Goal: Task Accomplishment & Management: Manage account settings

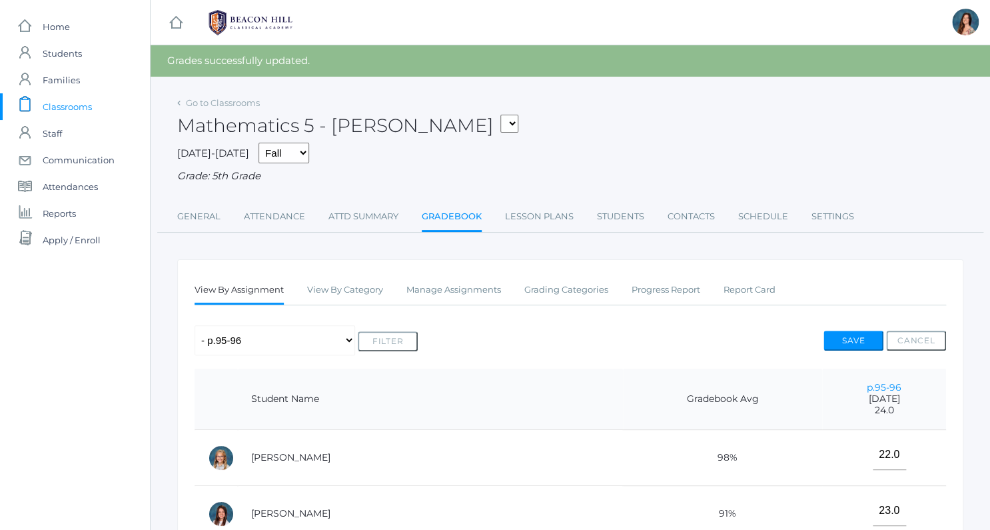
click at [715, 339] on div "Any Assignment Category: classwork/homework - p.95-96 - dividing by 10's - p. 4…" at bounding box center [571, 340] width 752 height 30
click at [501, 115] on select "05ART - Art 5 [PERSON_NAME] 05CITIZEN - Citizenship and Stewardship 5 [PERSON_N…" at bounding box center [510, 124] width 18 height 18
select select "1965"
click option "05SCI - Science 5 [PERSON_NAME]" at bounding box center [0, 0] width 0 height 0
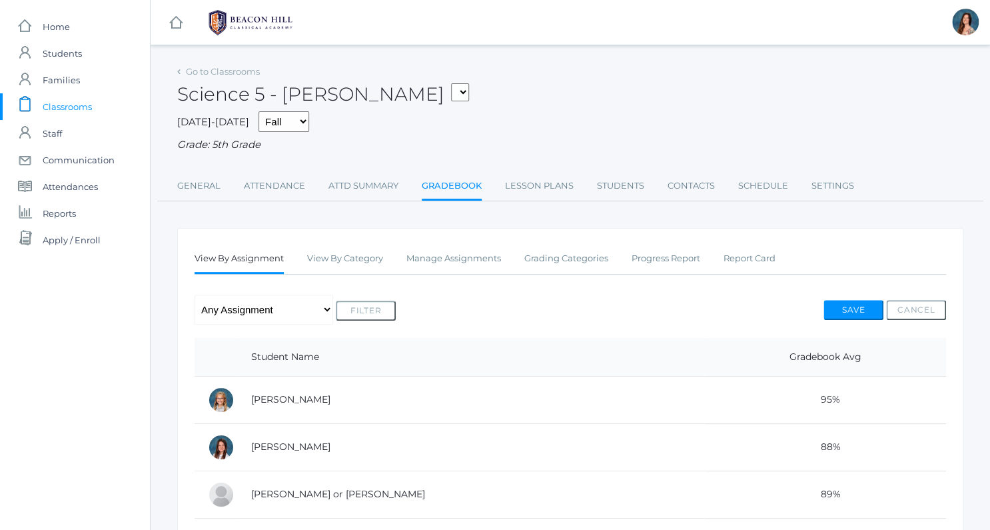
click at [446, 181] on link "Gradebook" at bounding box center [452, 187] width 60 height 29
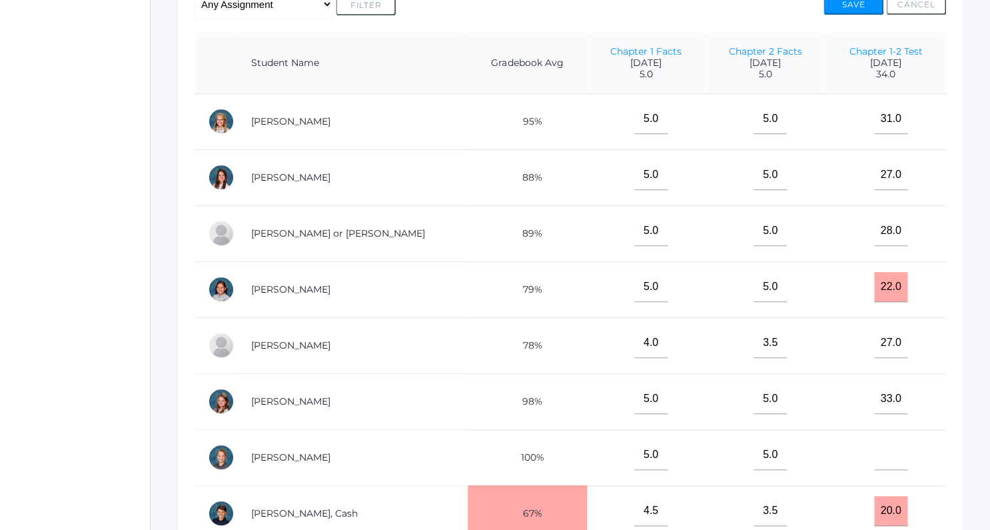
scroll to position [365, 0]
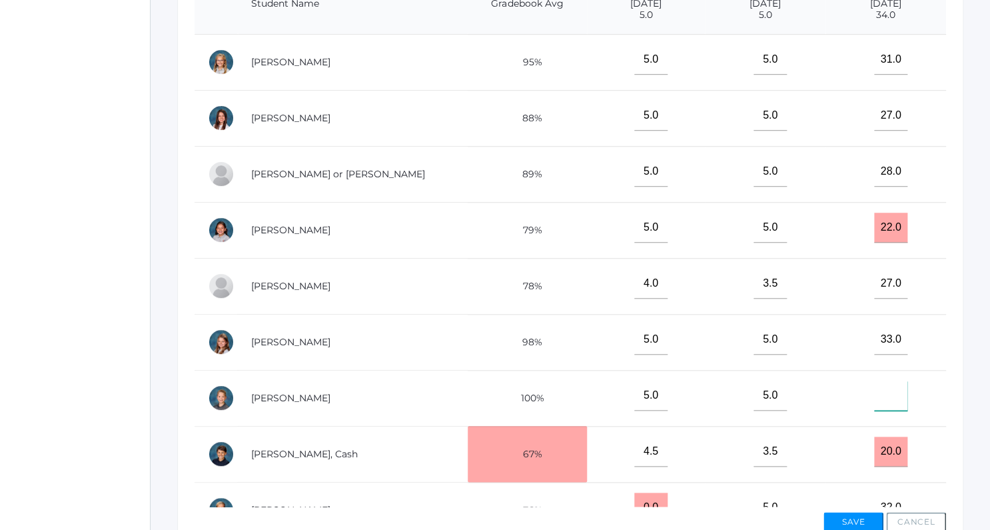
click at [893, 397] on input"] "text" at bounding box center [891, 396] width 33 height 30
type input"] "1"
type input"] "27"
click at [842, 518] on button "Save" at bounding box center [854, 522] width 60 height 20
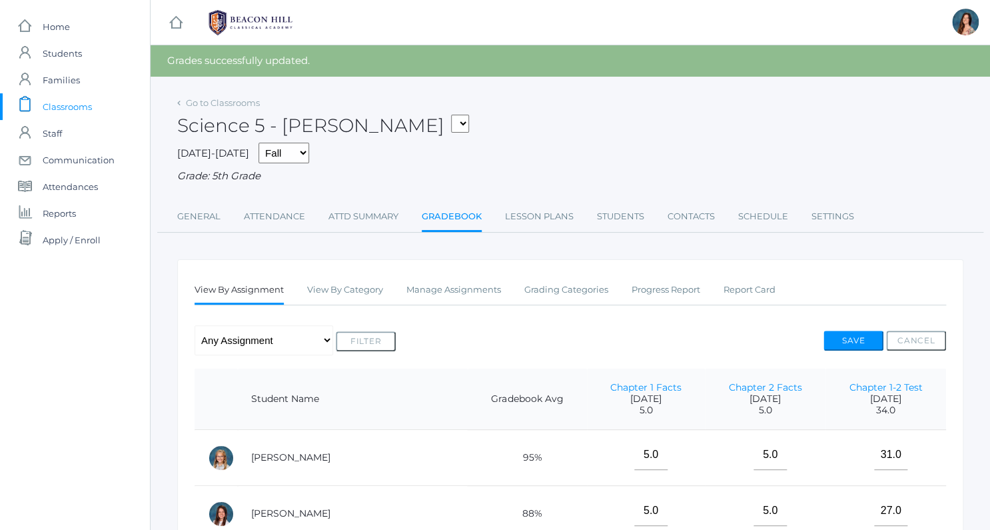
select select "1967"
click option "05LA - Language Arts 5 [PERSON_NAME]" at bounding box center [0, 0] width 0 height 0
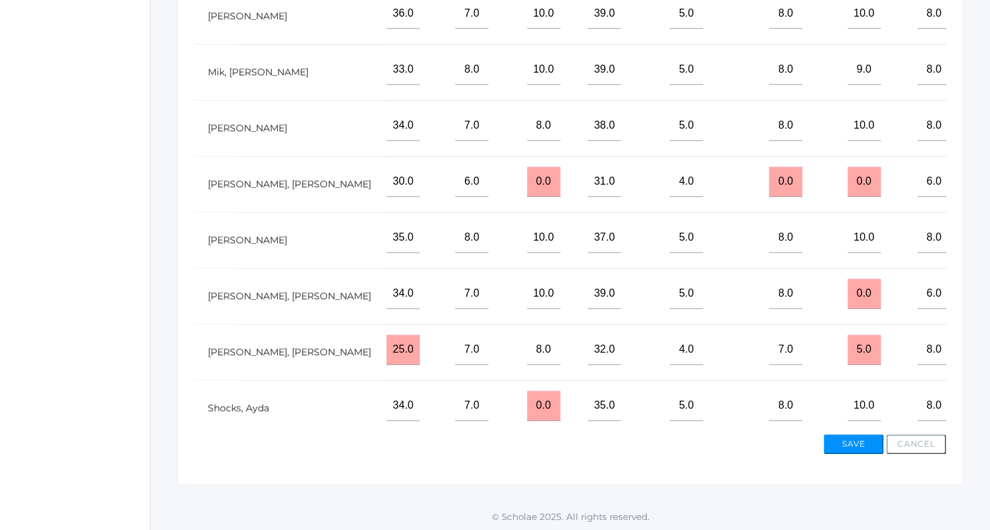
scroll to position [447, 904]
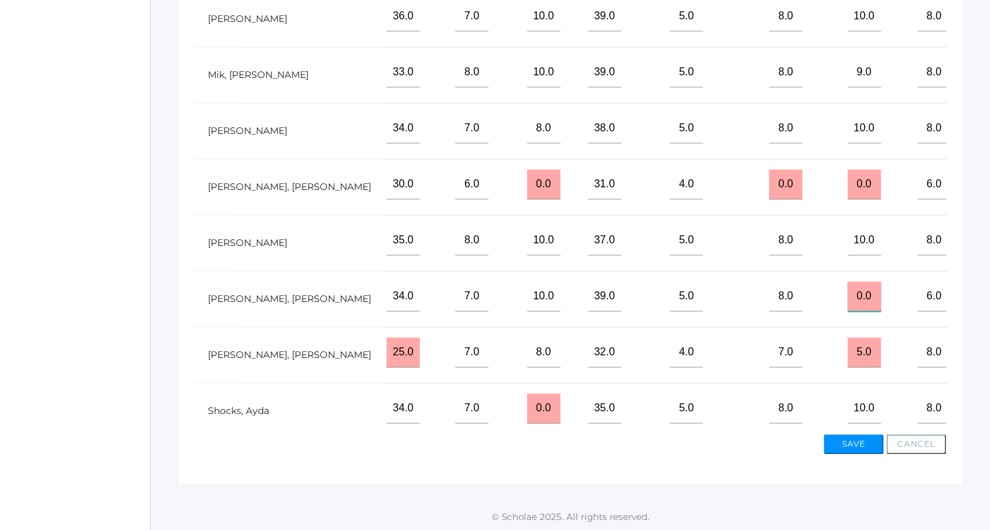
drag, startPoint x: 765, startPoint y: 287, endPoint x: 725, endPoint y: 284, distance: 40.1
click at [848, 284] on input "0.0" at bounding box center [864, 296] width 33 height 30
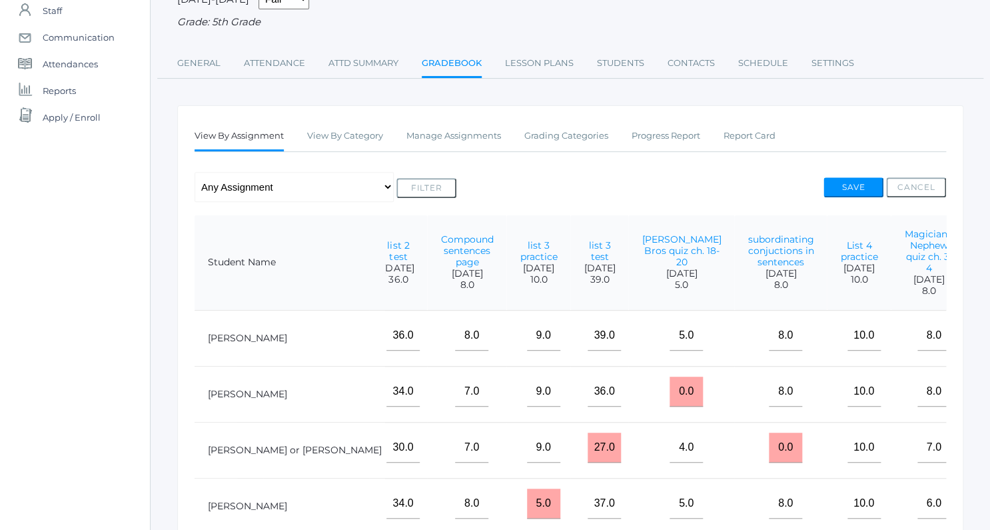
scroll to position [0, 0]
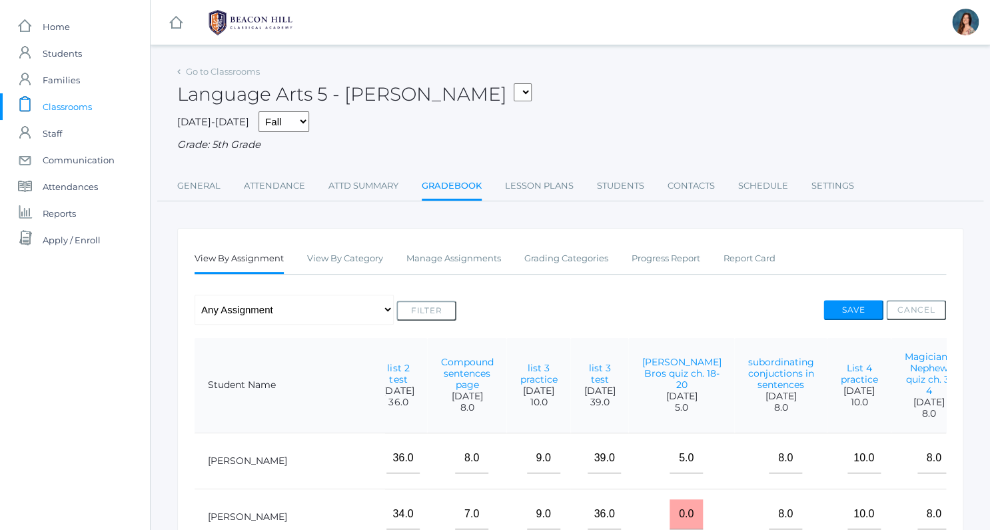
type input "10"
click at [843, 305] on button "Save" at bounding box center [854, 310] width 60 height 20
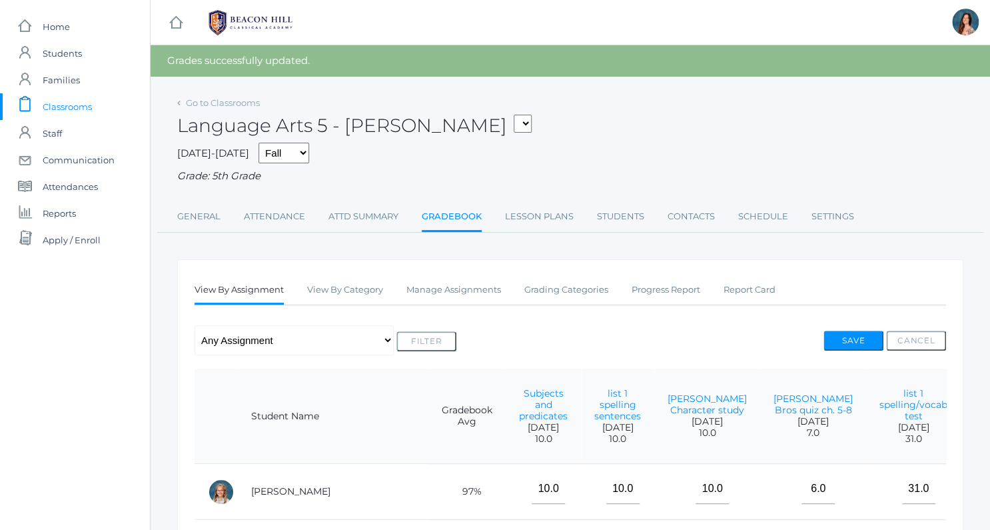
click at [514, 115] on select "05ART - Art 5 [PERSON_NAME] 05CITIZEN - Citizenship and Stewardship 5 [PERSON_N…" at bounding box center [523, 124] width 18 height 18
select select "1966"
click option "05SOCS - Social Studies 5 [PERSON_NAME]" at bounding box center [0, 0] width 0 height 0
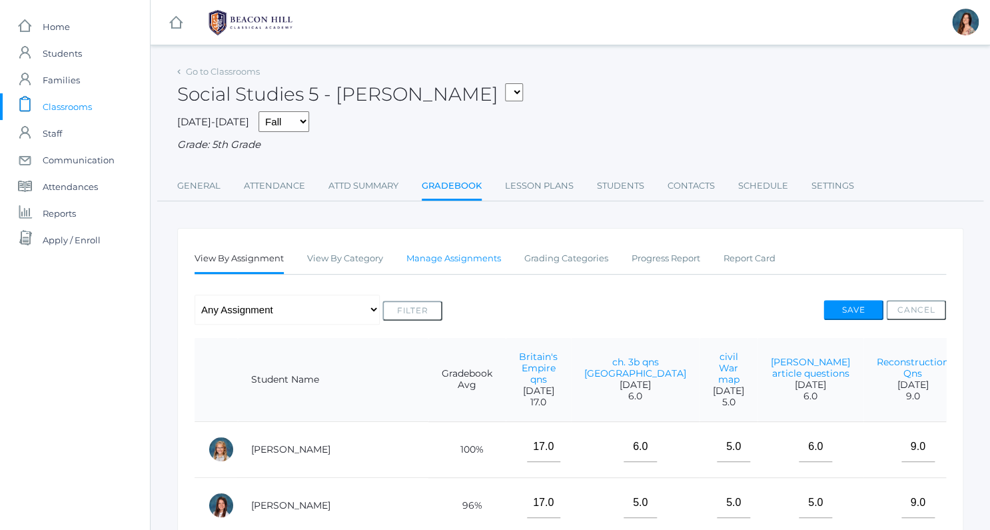
click at [473, 257] on link "Manage Assignments" at bounding box center [454, 258] width 95 height 27
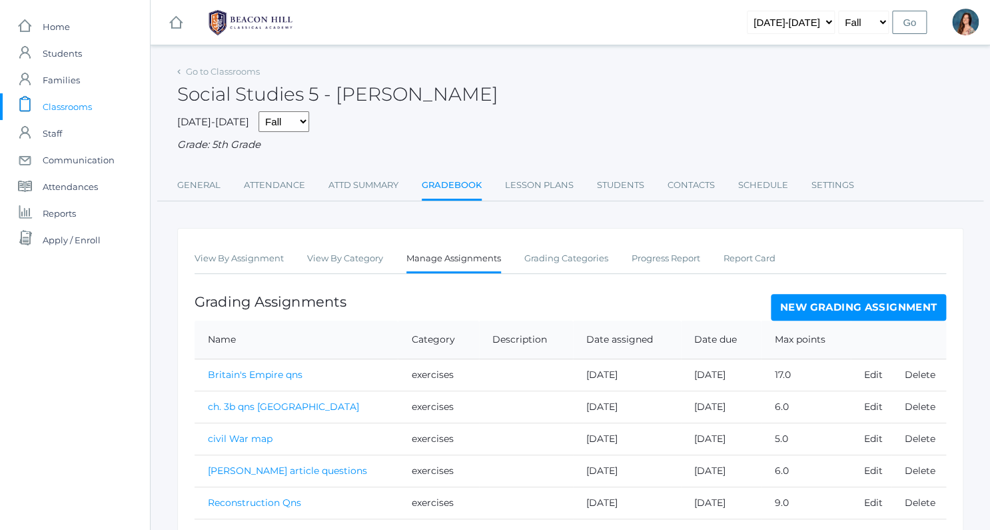
click at [815, 295] on link "New Grading Assignment" at bounding box center [858, 307] width 175 height 27
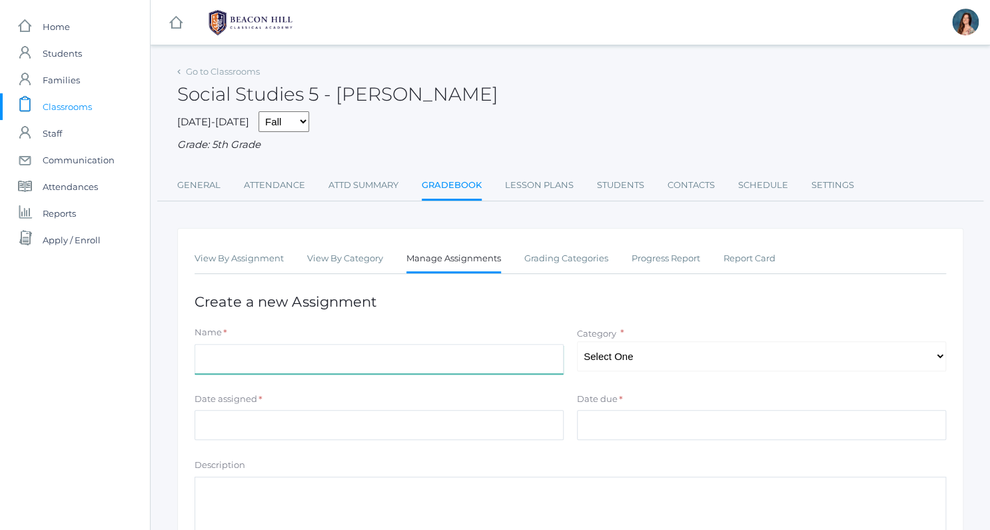
click at [513, 348] on input "Name" at bounding box center [379, 359] width 369 height 30
type input "The Second [PERSON_NAME] Map"
select select "1049"
click option "exercises" at bounding box center [0, 0] width 0 height 0
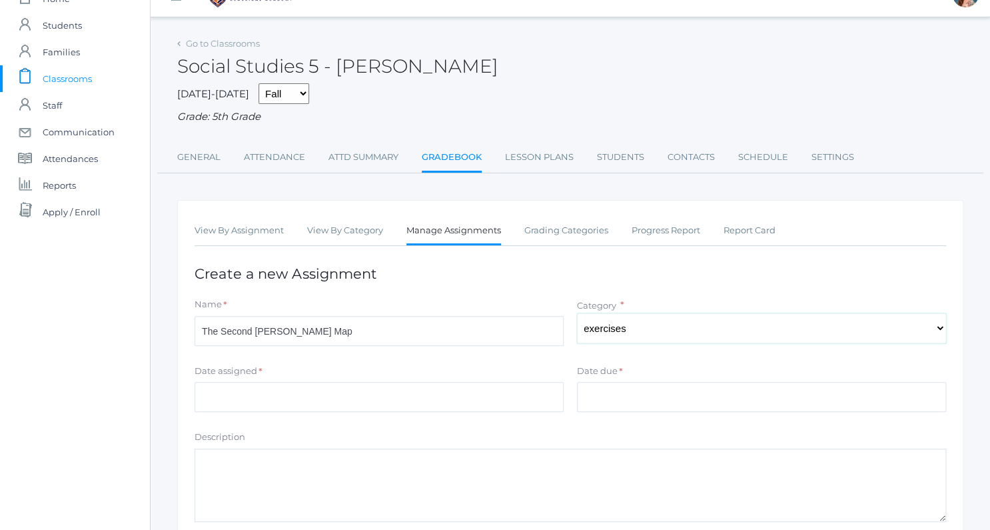
scroll to position [79, 0]
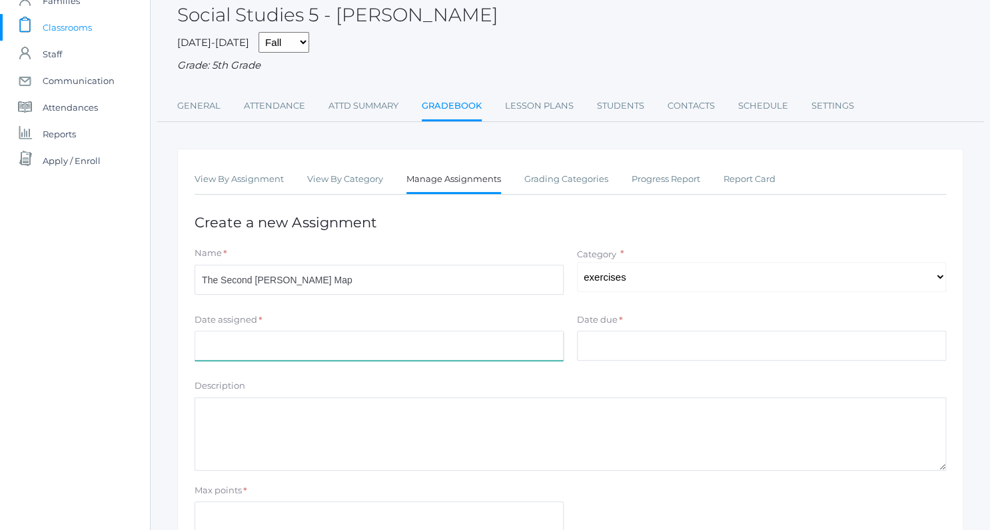
click at [552, 353] on input "Date assigned" at bounding box center [379, 346] width 369 height 30
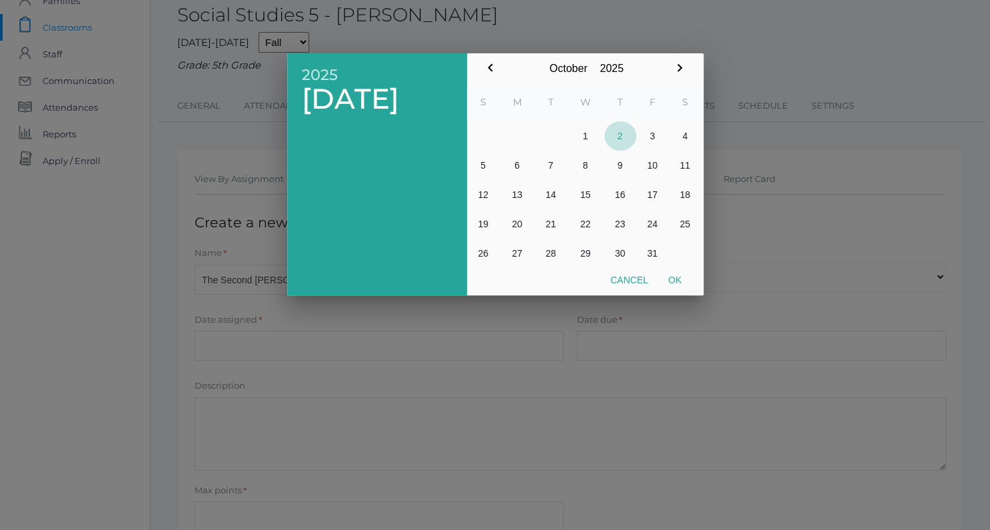
click at [615, 136] on button "2" at bounding box center [621, 135] width 32 height 29
click at [677, 277] on button "Ok" at bounding box center [675, 280] width 33 height 24
type input "[DATE]"
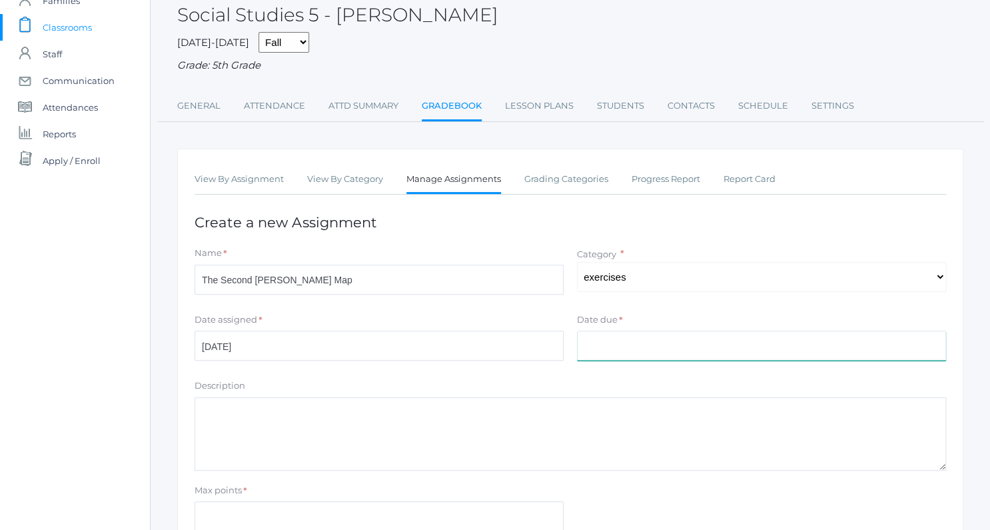
click at [628, 338] on input "Date due" at bounding box center [761, 346] width 369 height 30
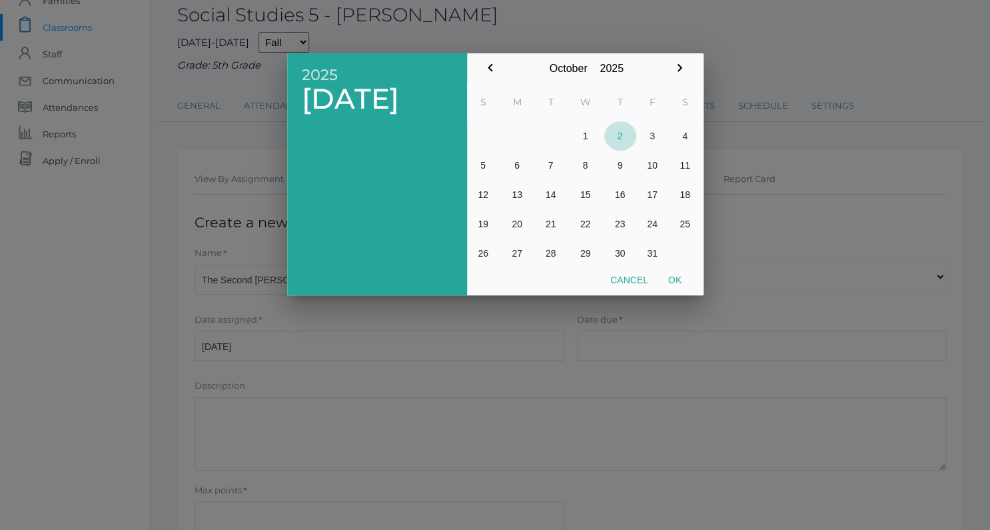
click at [617, 130] on button "2" at bounding box center [621, 135] width 32 height 29
click at [675, 277] on button "Ok" at bounding box center [675, 280] width 33 height 24
type input "[DATE]"
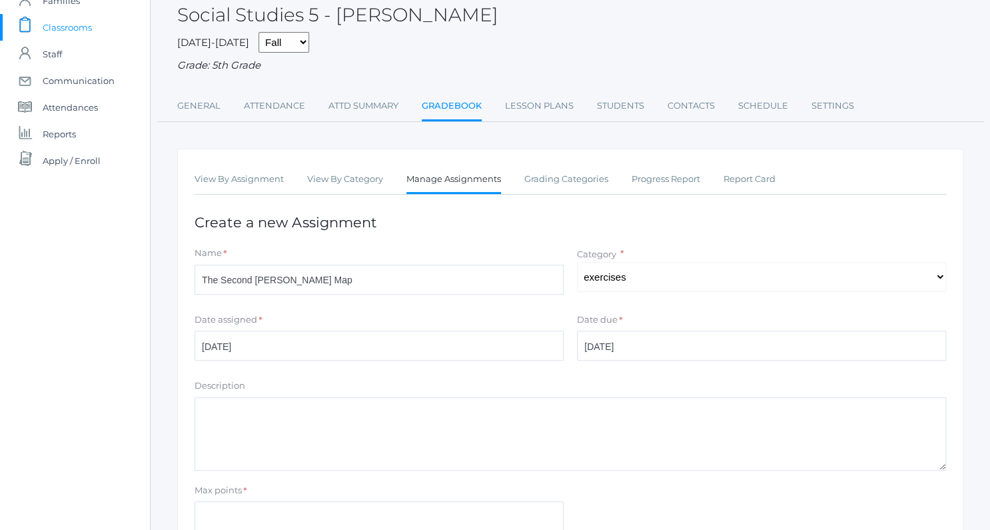
scroll to position [199, 0]
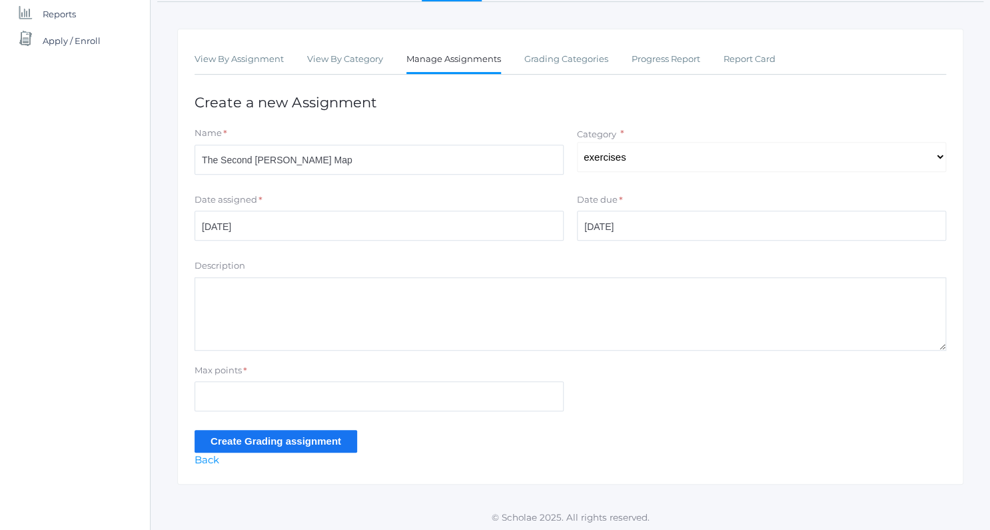
drag, startPoint x: 523, startPoint y: 320, endPoint x: 443, endPoint y: 341, distance: 82.8
click at [443, 341] on textarea "Description" at bounding box center [571, 313] width 752 height 73
drag, startPoint x: 357, startPoint y: 375, endPoint x: 343, endPoint y: 385, distance: 16.7
click at [343, 385] on div "Max points *" at bounding box center [379, 388] width 369 height 48
click at [343, 385] on input "Max points" at bounding box center [379, 396] width 369 height 30
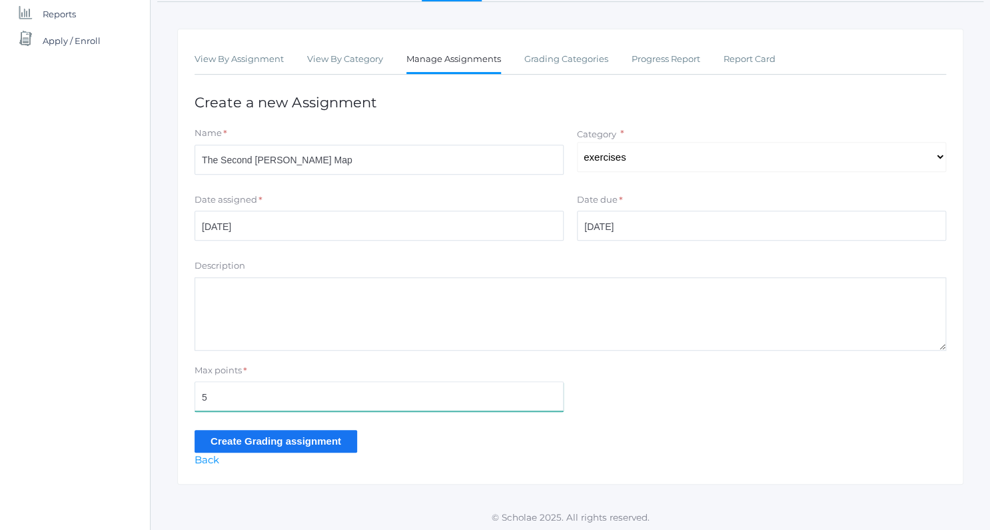
type input "5"
click at [326, 439] on input "Create Grading assignment" at bounding box center [276, 441] width 163 height 22
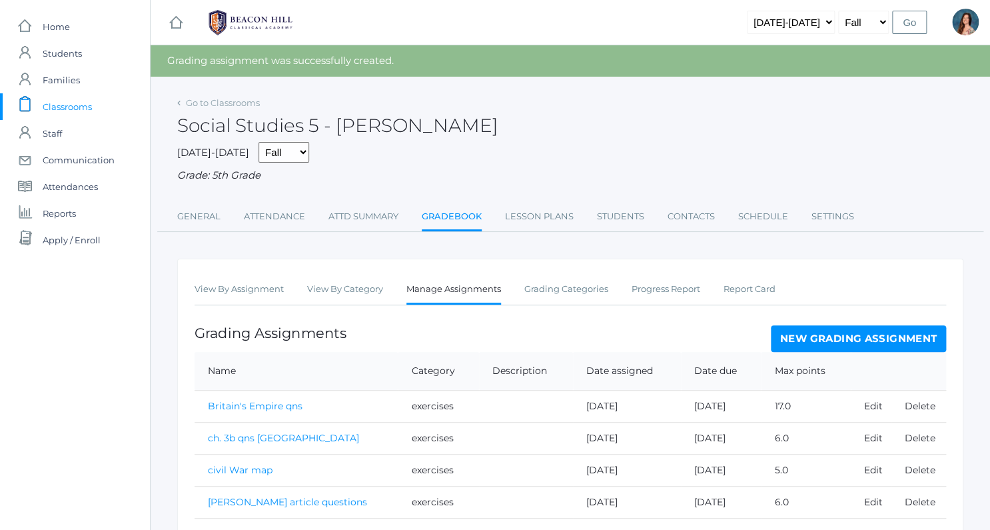
scroll to position [145, 0]
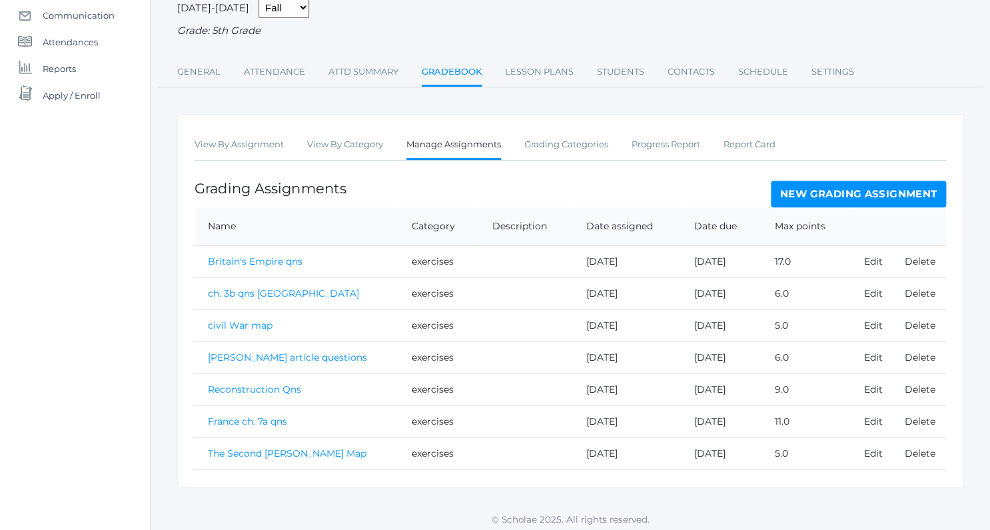
click at [298, 452] on link "The Second [PERSON_NAME] Map" at bounding box center [287, 453] width 159 height 12
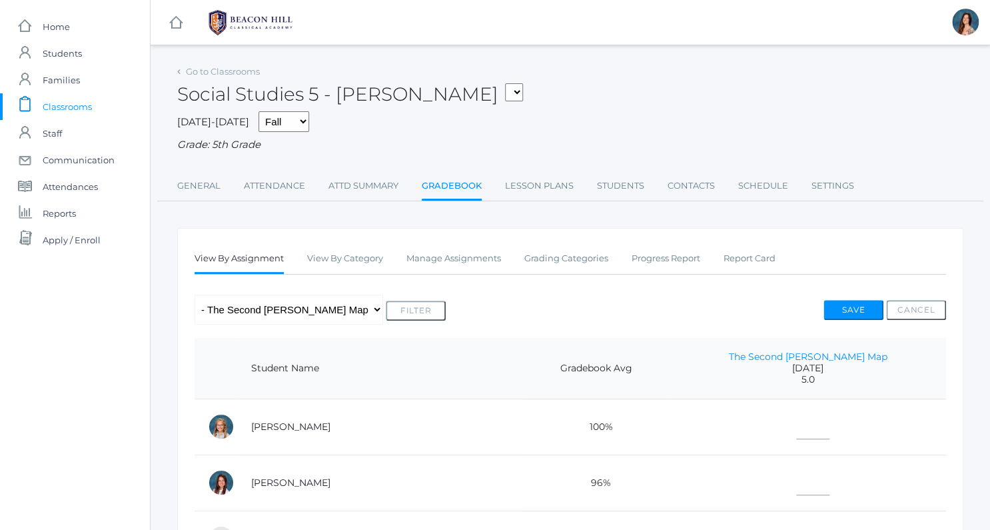
drag, startPoint x: 774, startPoint y: 409, endPoint x: 812, endPoint y: 429, distance: 43.2
click at [812, 429] on td at bounding box center [808, 427] width 277 height 56
click at [816, 423] on input"] "text" at bounding box center [813, 424] width 33 height 30
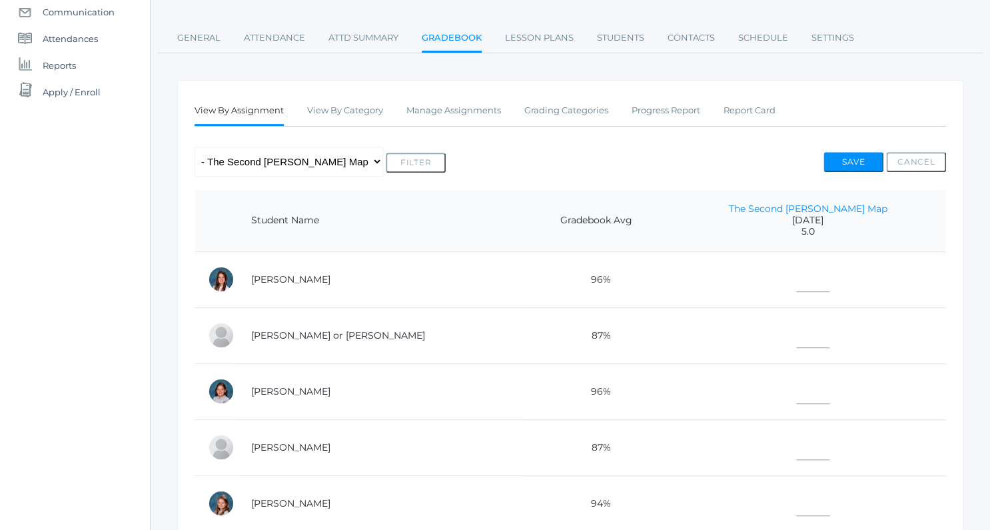
scroll to position [200, 0]
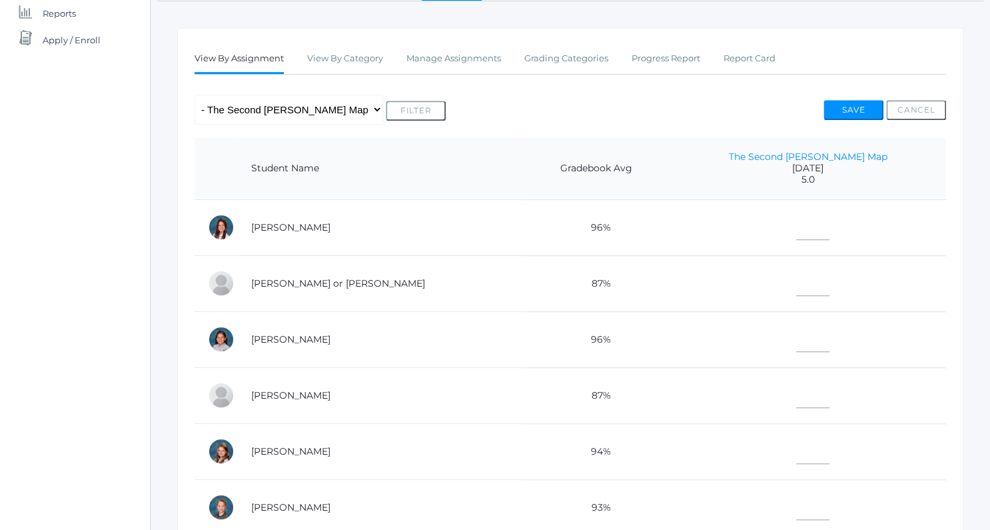
type input"] "5"
drag, startPoint x: 795, startPoint y: 297, endPoint x: 809, endPoint y: 252, distance: 47.6
click at [811, 240] on td at bounding box center [808, 227] width 277 height 56
click at [811, 237] on td at bounding box center [808, 227] width 277 height 56
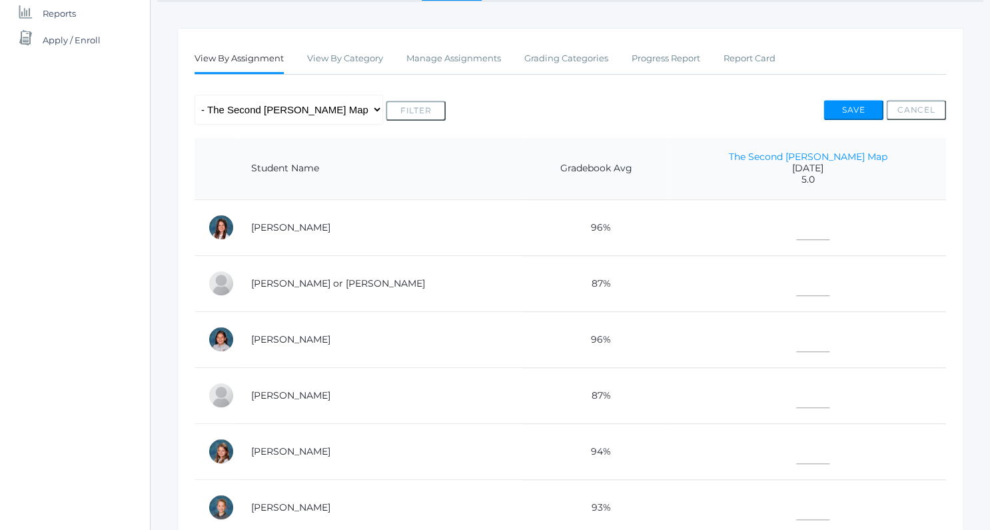
click at [811, 233] on td at bounding box center [808, 227] width 277 height 56
click at [837, 229] on td at bounding box center [808, 227] width 277 height 56
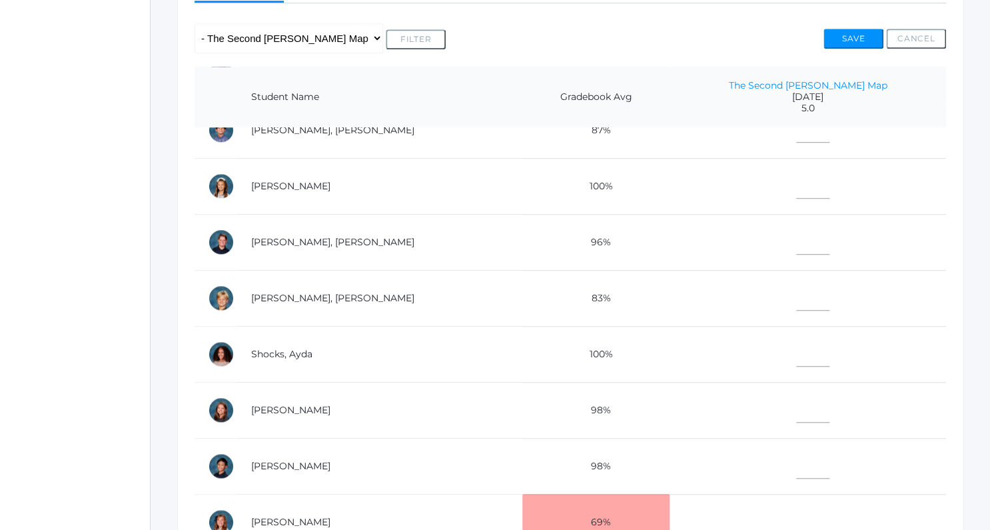
scroll to position [299, 0]
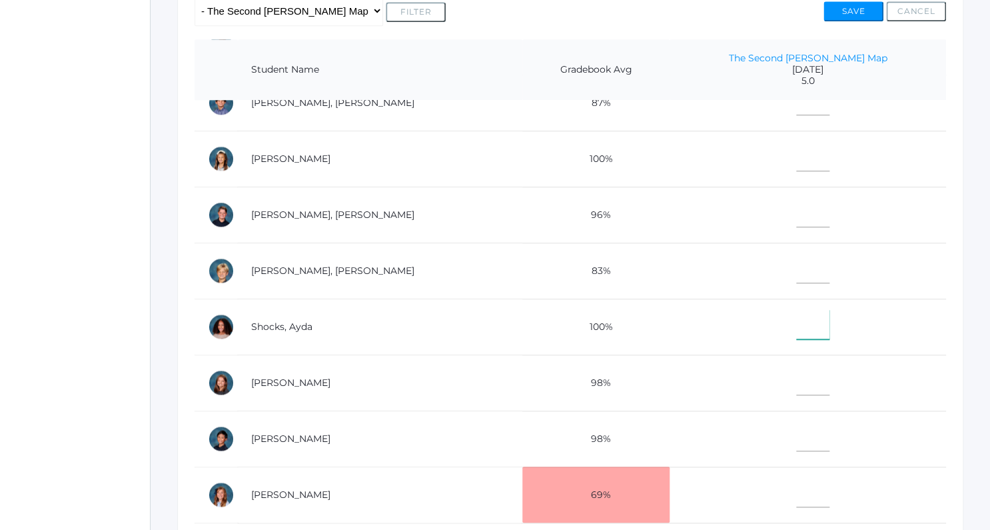
click at [808, 319] on input"] "text" at bounding box center [813, 324] width 33 height 30
type input"] "5"
click at [816, 268] on input"] "text" at bounding box center [813, 268] width 33 height 30
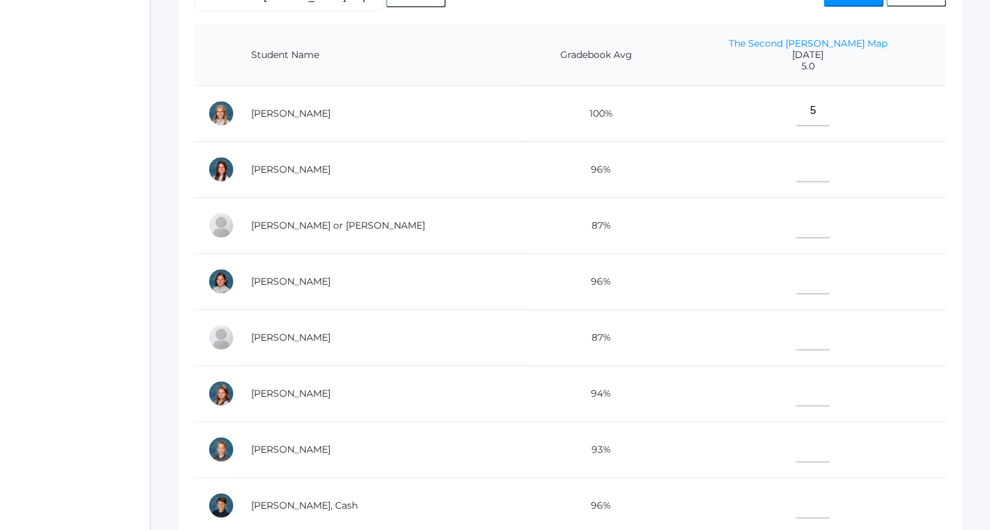
scroll to position [321, 0]
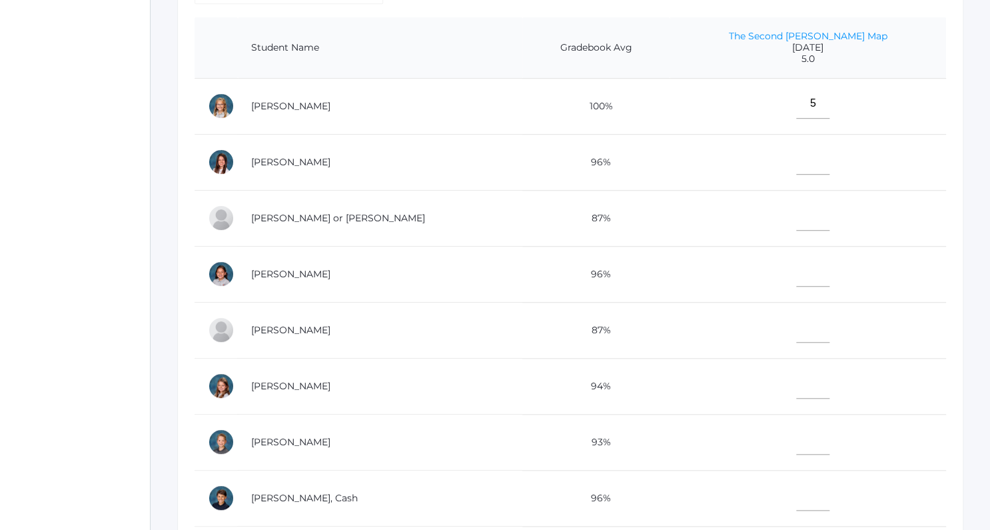
type input"] "5"
click at [815, 270] on input"] "text" at bounding box center [813, 272] width 33 height 30
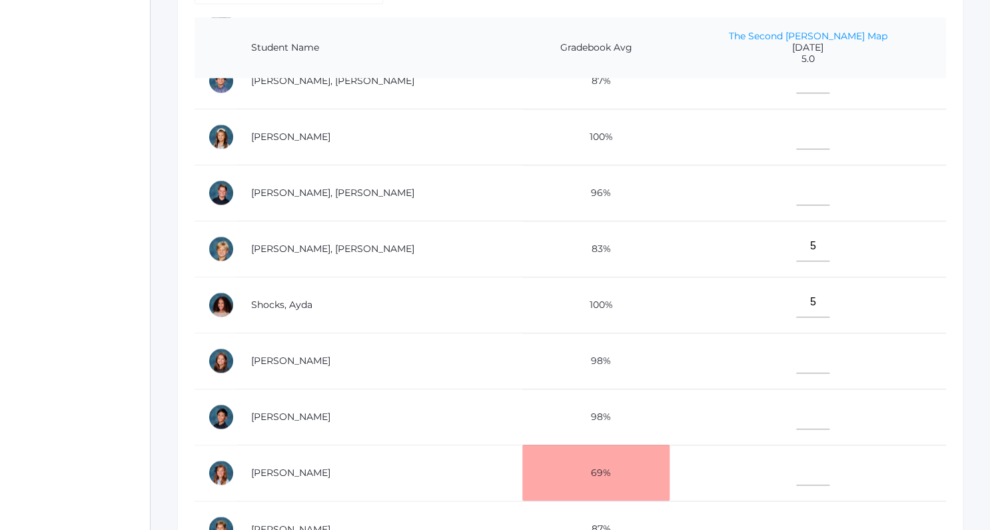
scroll to position [443, 0]
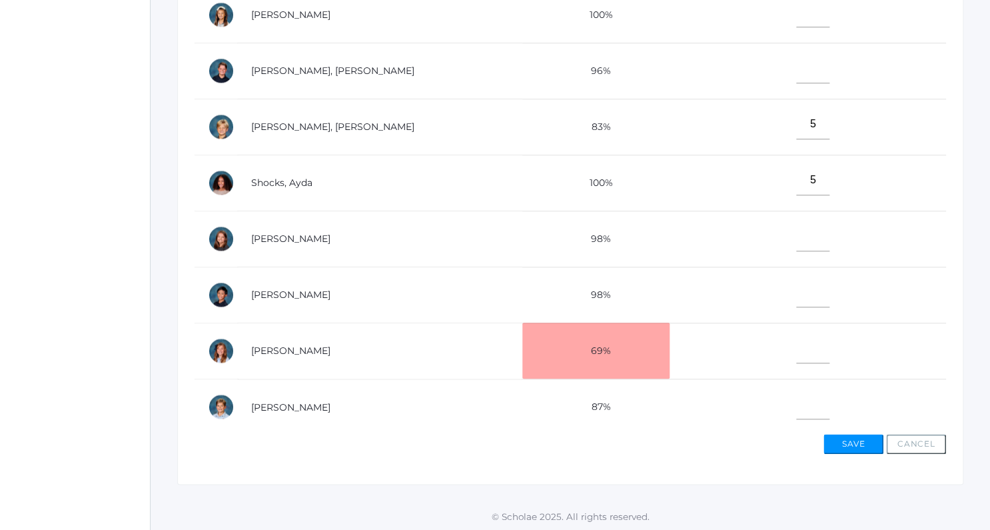
type input"] "5"
click at [813, 404] on input"] "text" at bounding box center [813, 404] width 33 height 30
type input"] "5"
click at [819, 297] on input"] "text" at bounding box center [813, 292] width 33 height 30
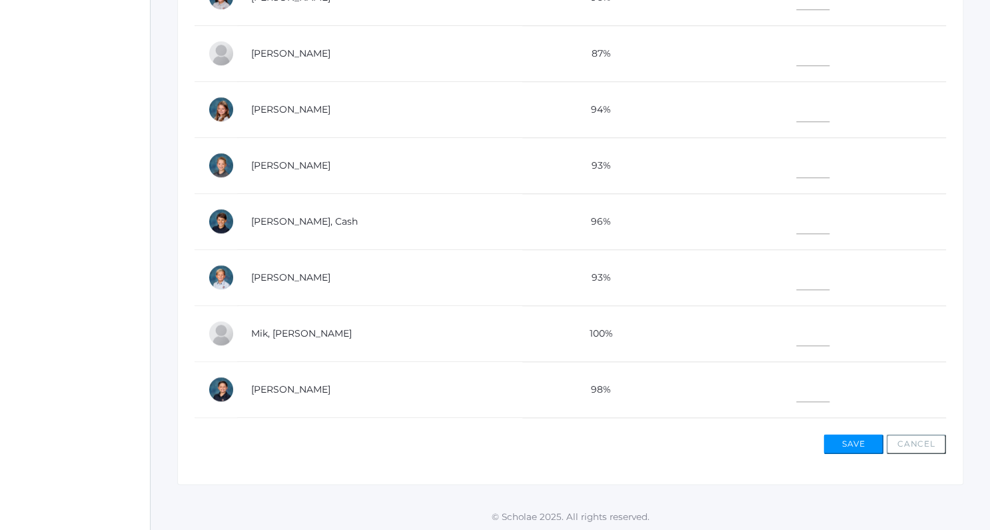
scroll to position [143, 0]
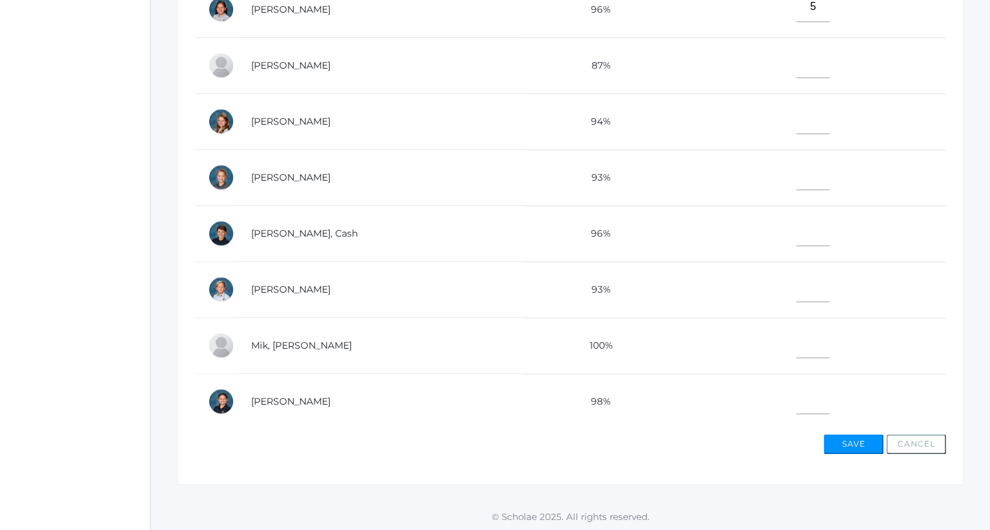
type input"] "5"
click at [816, 67] on input"] "text" at bounding box center [813, 63] width 33 height 30
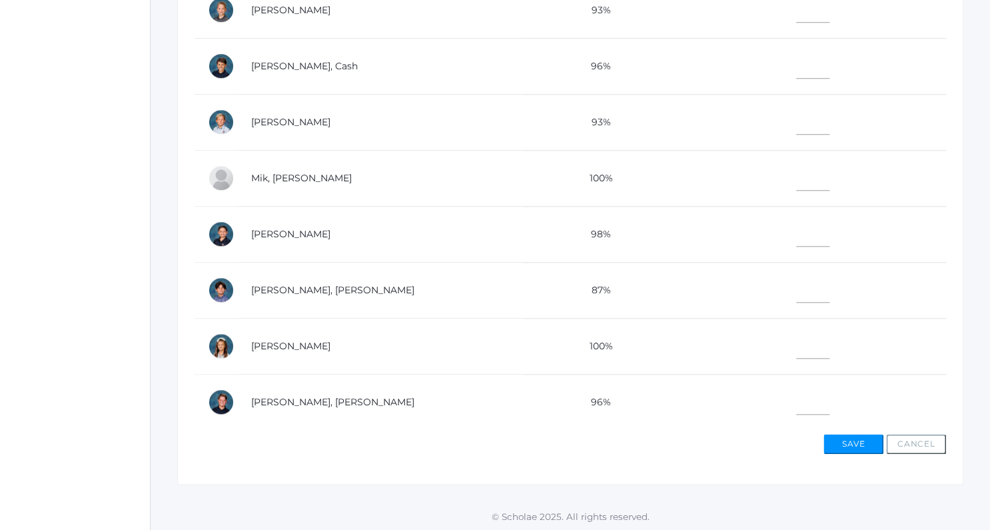
scroll to position [324, 0]
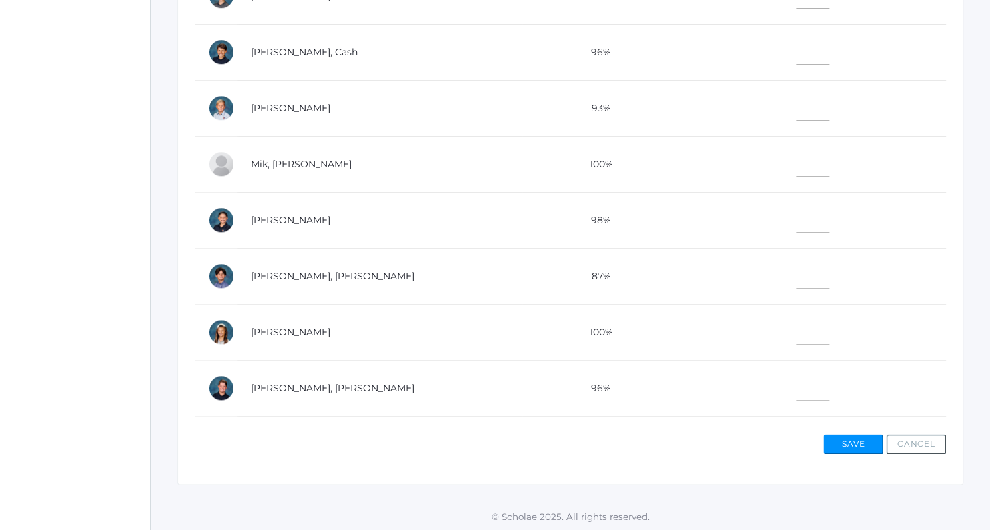
type input"] "5"
click at [811, 269] on input"] "text" at bounding box center [813, 274] width 33 height 30
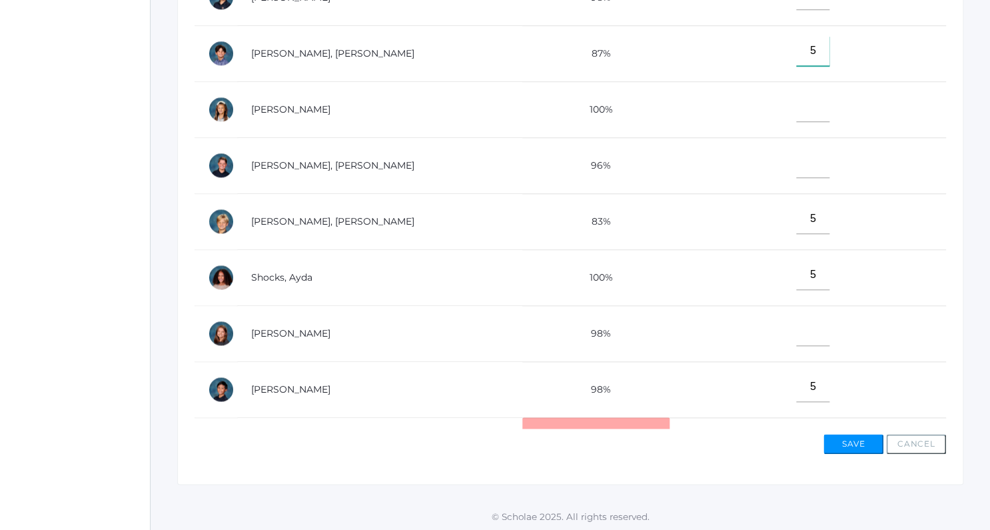
scroll to position [641, 0]
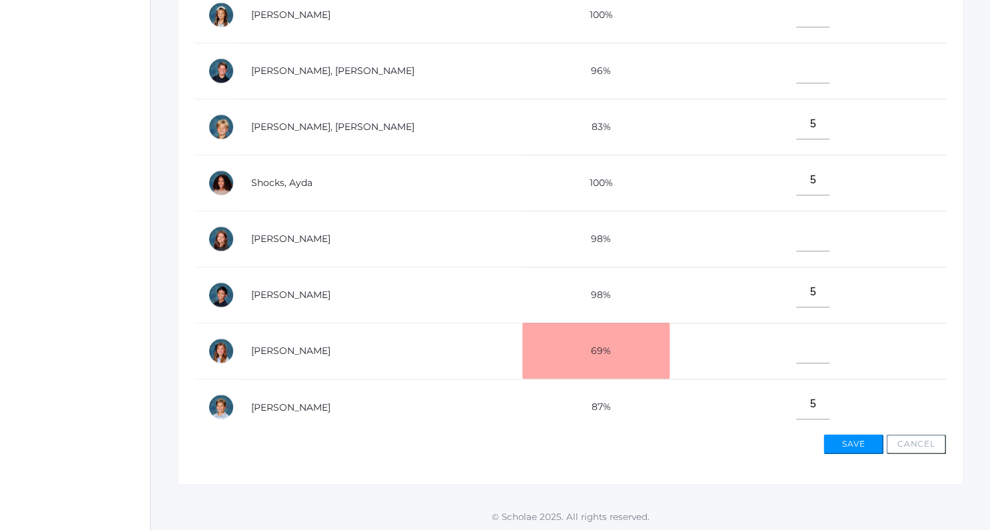
type input"] "5"
click at [811, 237] on input"] "text" at bounding box center [813, 236] width 33 height 30
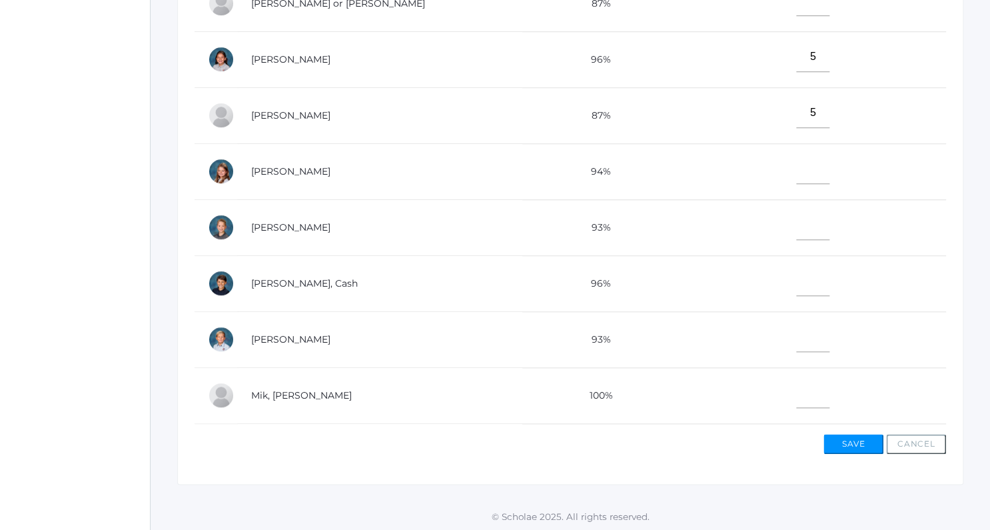
scroll to position [0, 0]
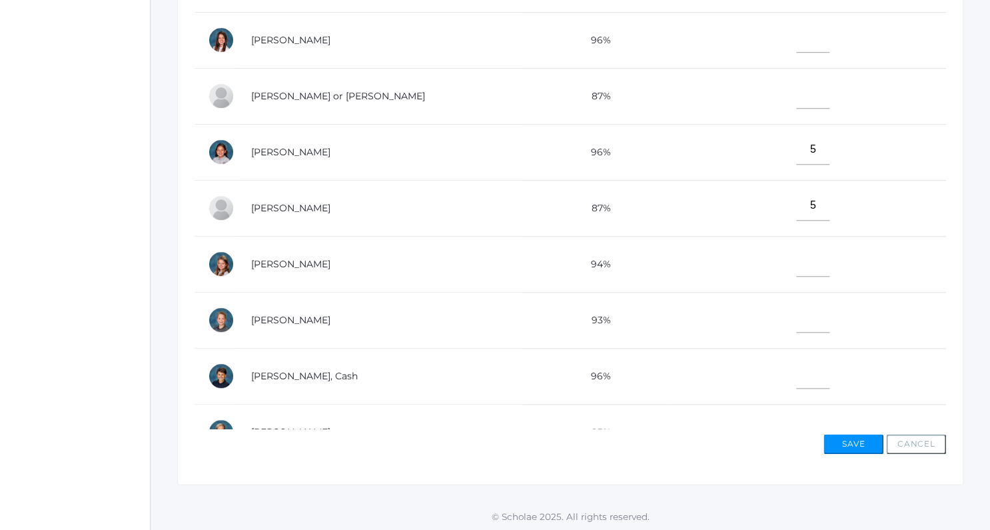
type input"] "5"
click at [810, 38] on input"] "text" at bounding box center [813, 38] width 33 height 30
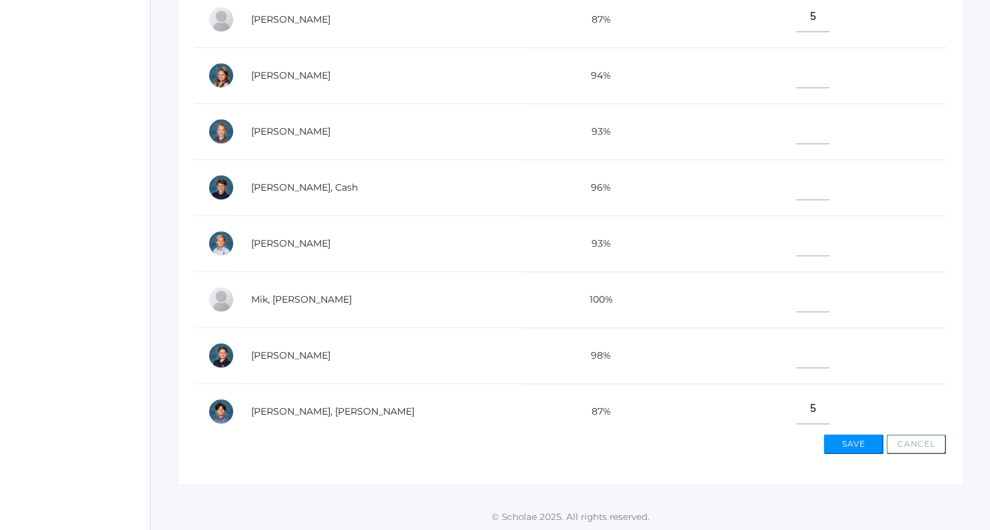
scroll to position [211, 0]
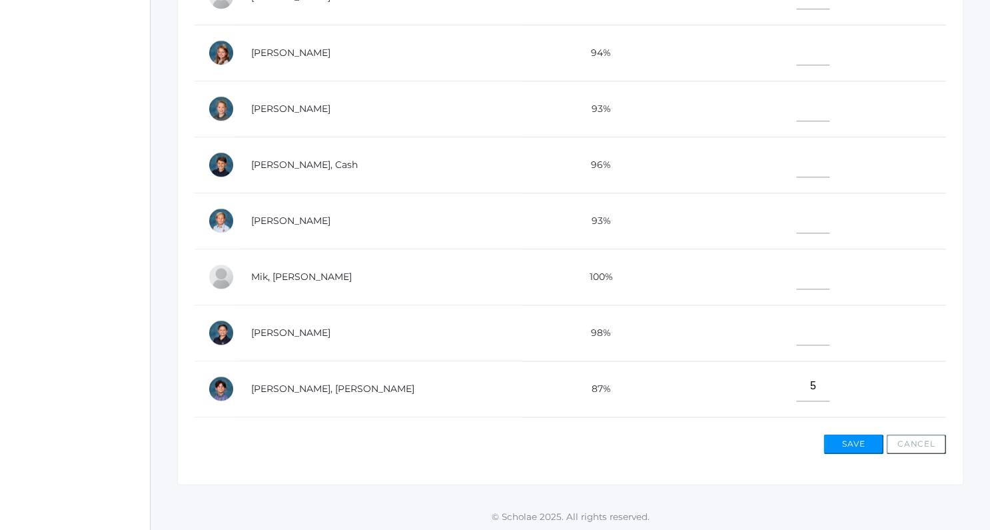
type input"] "5"
click at [817, 168] on input"] "text" at bounding box center [813, 162] width 33 height 30
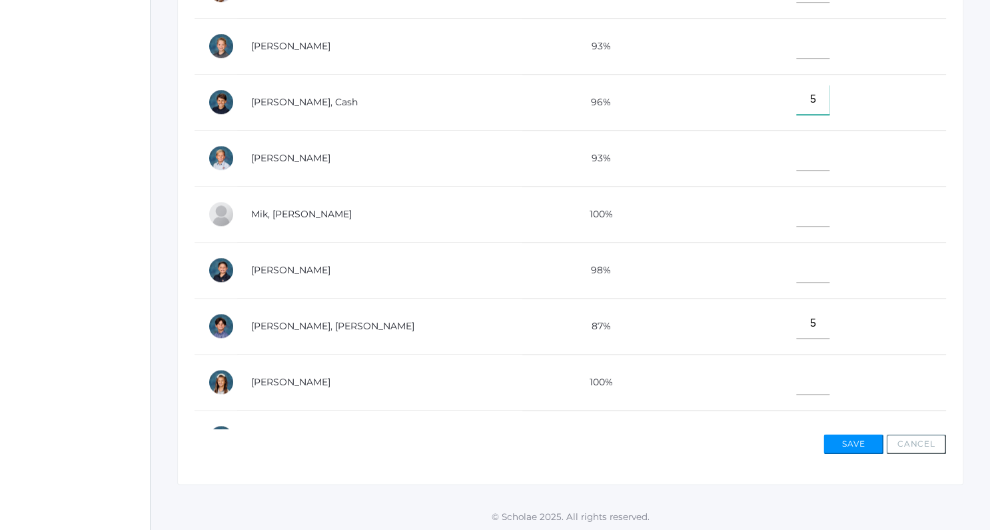
scroll to position [361, 0]
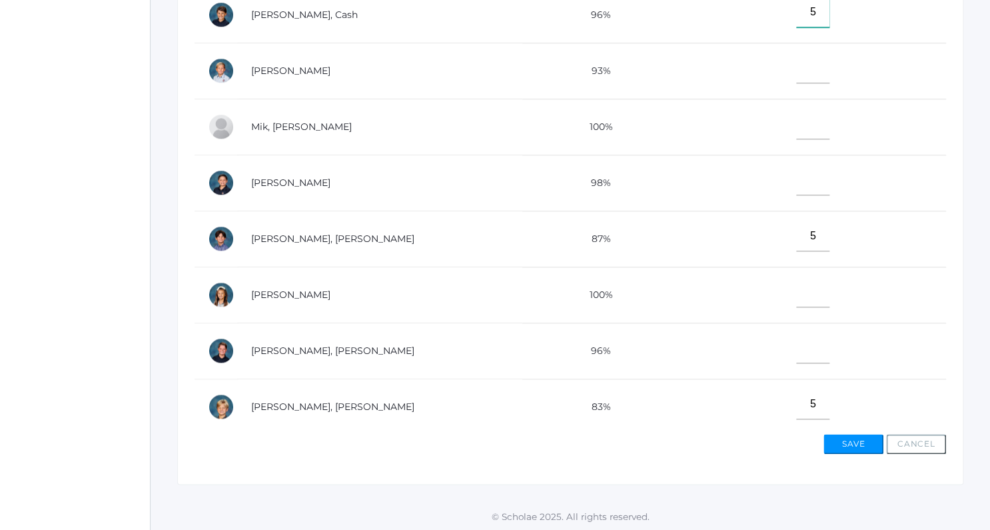
type input"] "5"
click at [823, 123] on input"] "text" at bounding box center [813, 124] width 33 height 30
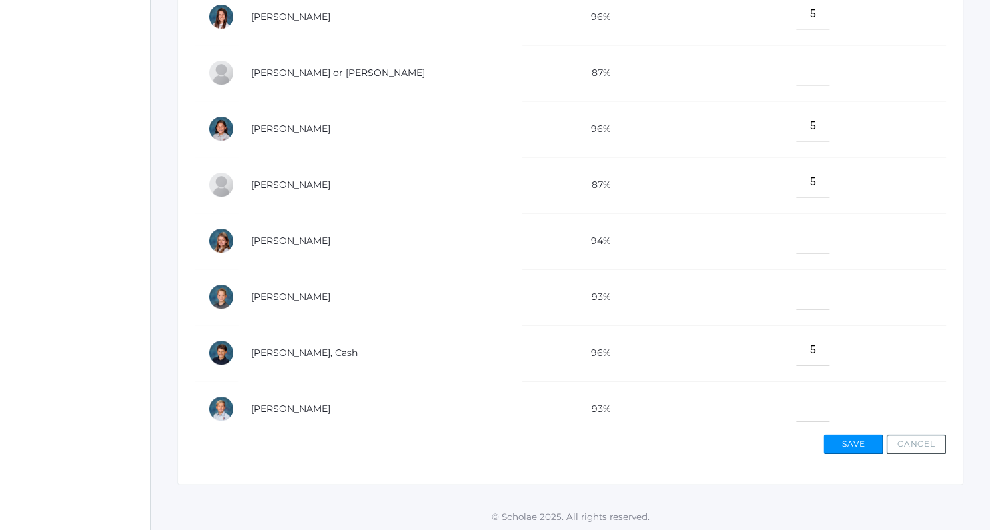
scroll to position [0, 0]
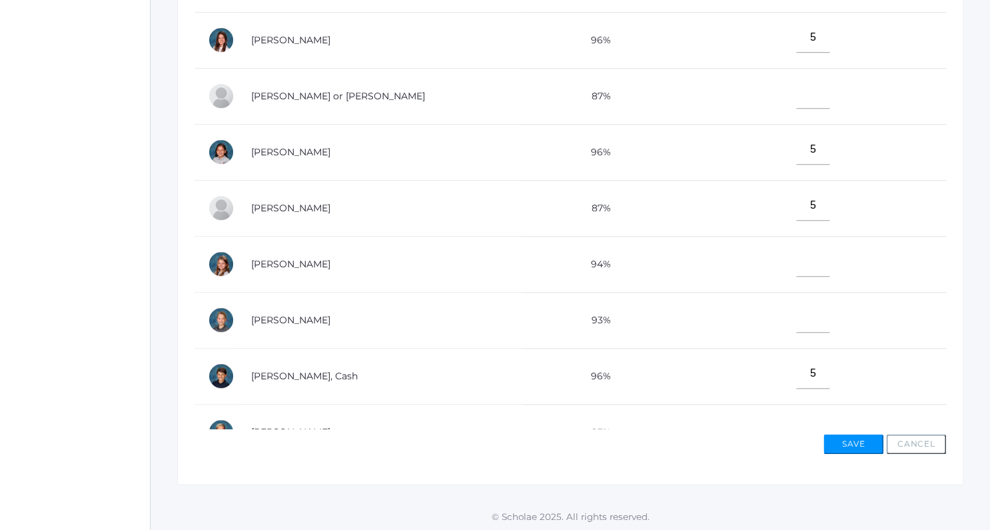
type input"] "5"
click at [818, 94] on input"] "text" at bounding box center [813, 94] width 33 height 30
type input"] "5"
click at [809, 313] on input"] "text" at bounding box center [813, 318] width 33 height 30
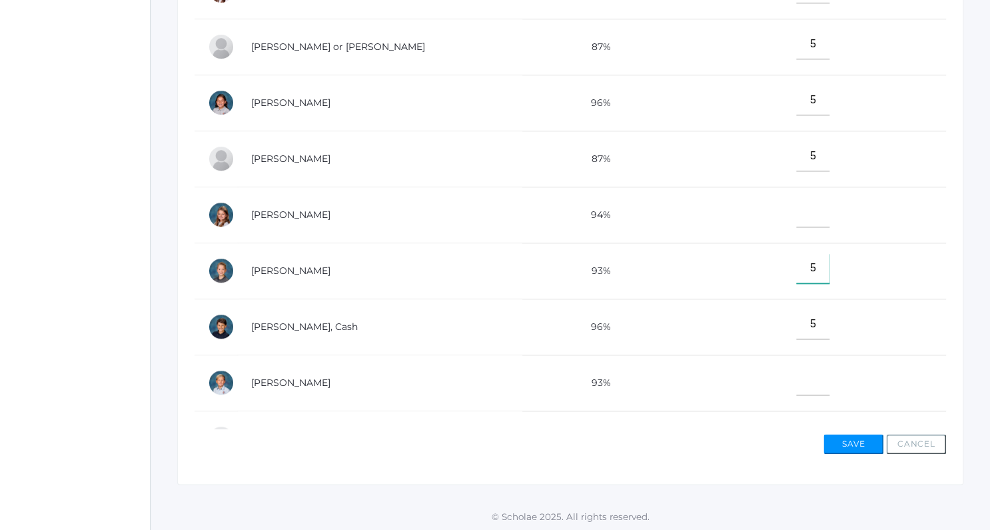
scroll to position [49, 0]
type input"] "5"
click at [808, 372] on input"] "text" at bounding box center [813, 380] width 33 height 30
type input"] "5"
click at [809, 220] on input"] "text" at bounding box center [813, 212] width 33 height 30
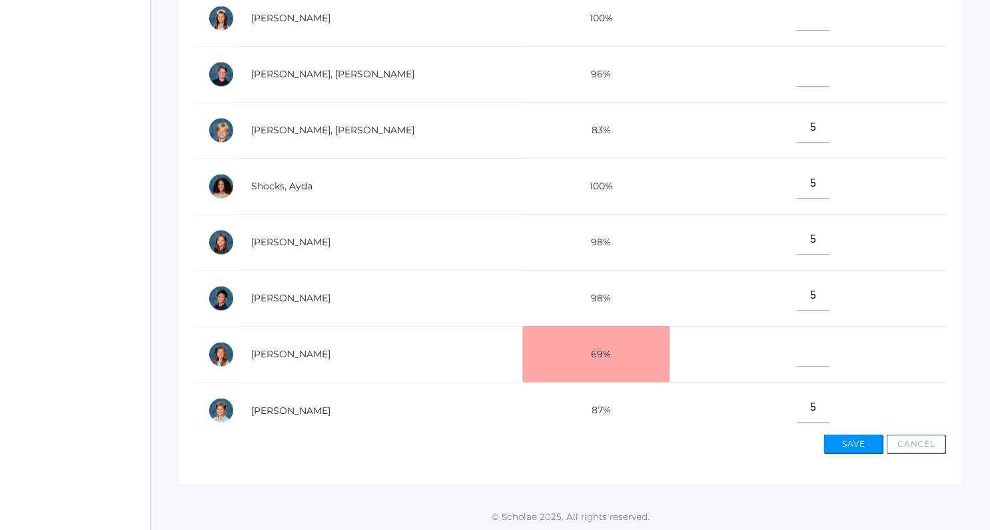
scroll to position [641, 0]
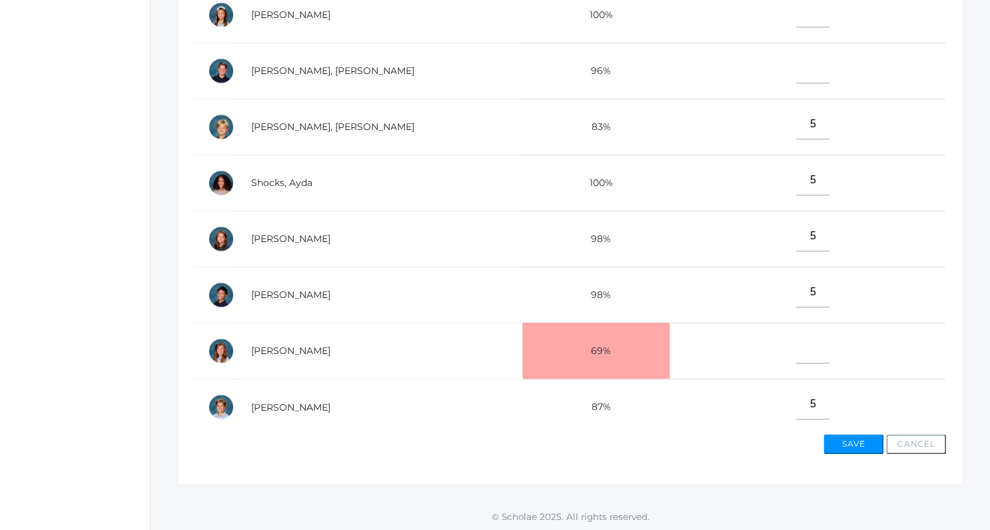
type input"] "5"
click at [823, 351] on input"] "text" at bounding box center [813, 348] width 33 height 30
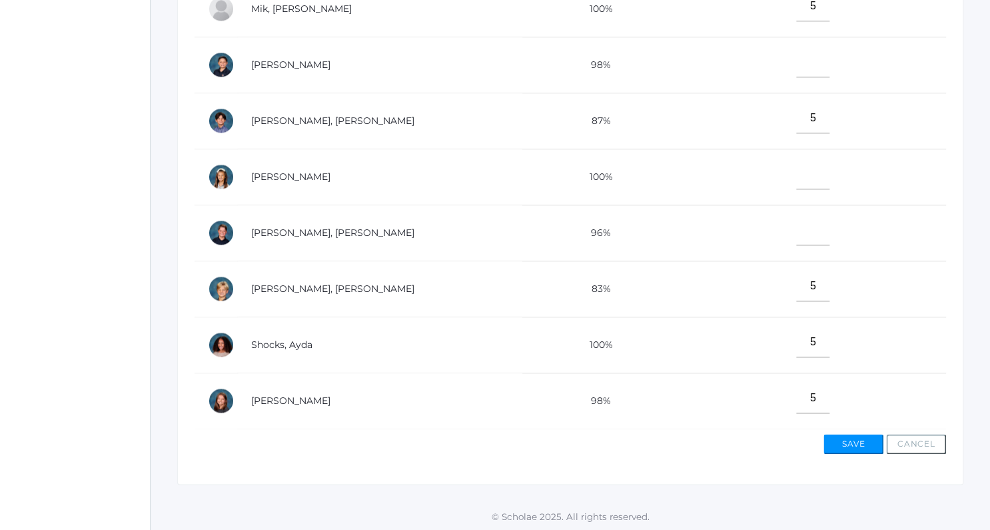
scroll to position [342, 0]
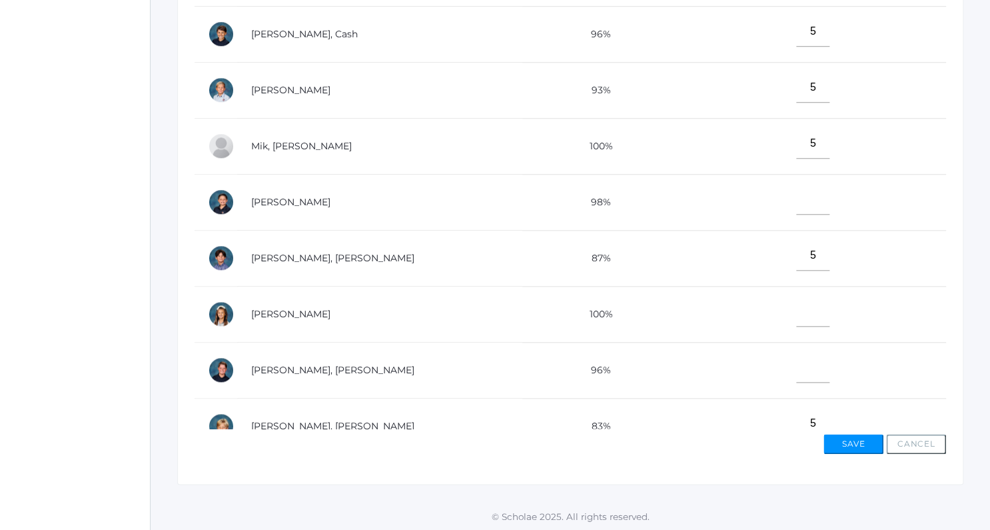
type input"] "5"
click at [815, 201] on input"] "text" at bounding box center [813, 200] width 33 height 30
type input"] "5"
click at [813, 367] on input"] "text" at bounding box center [813, 368] width 33 height 30
type input"] "5"
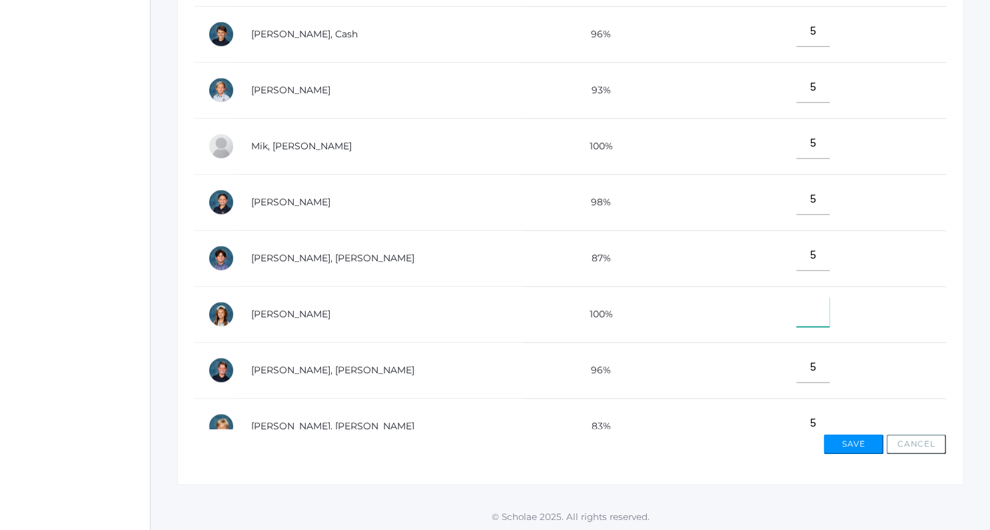
click at [818, 298] on input"] "text" at bounding box center [813, 312] width 33 height 30
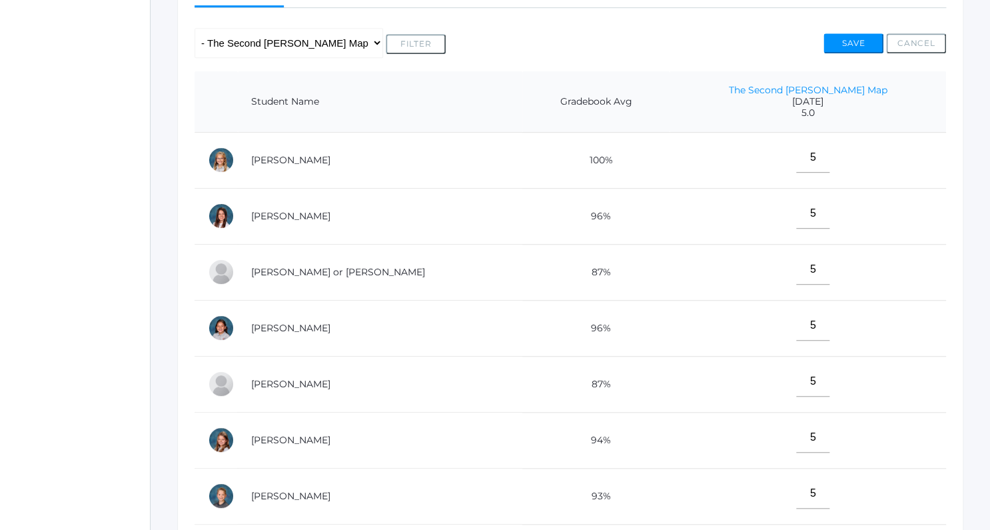
scroll to position [443, 0]
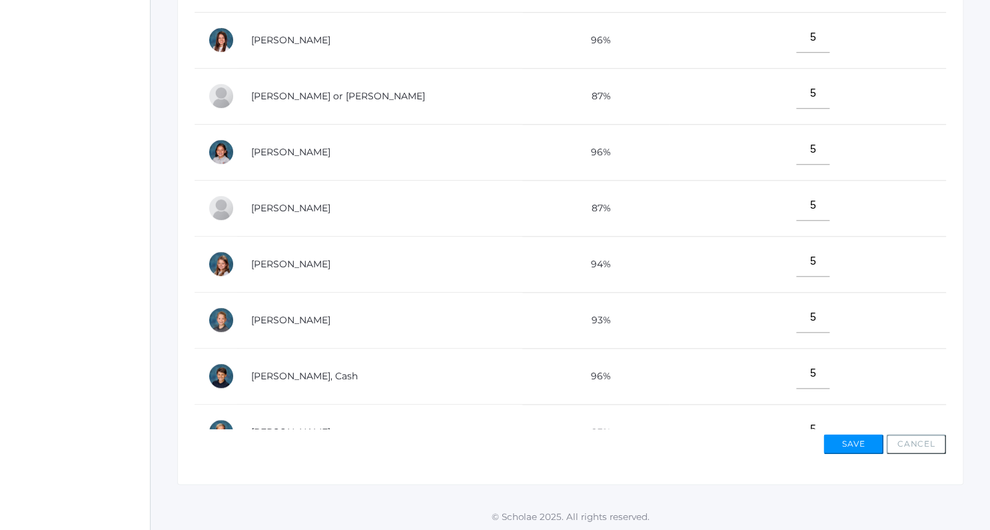
type input"] "5"
click at [850, 437] on button "Save" at bounding box center [854, 444] width 60 height 20
